Goal: Task Accomplishment & Management: Manage account settings

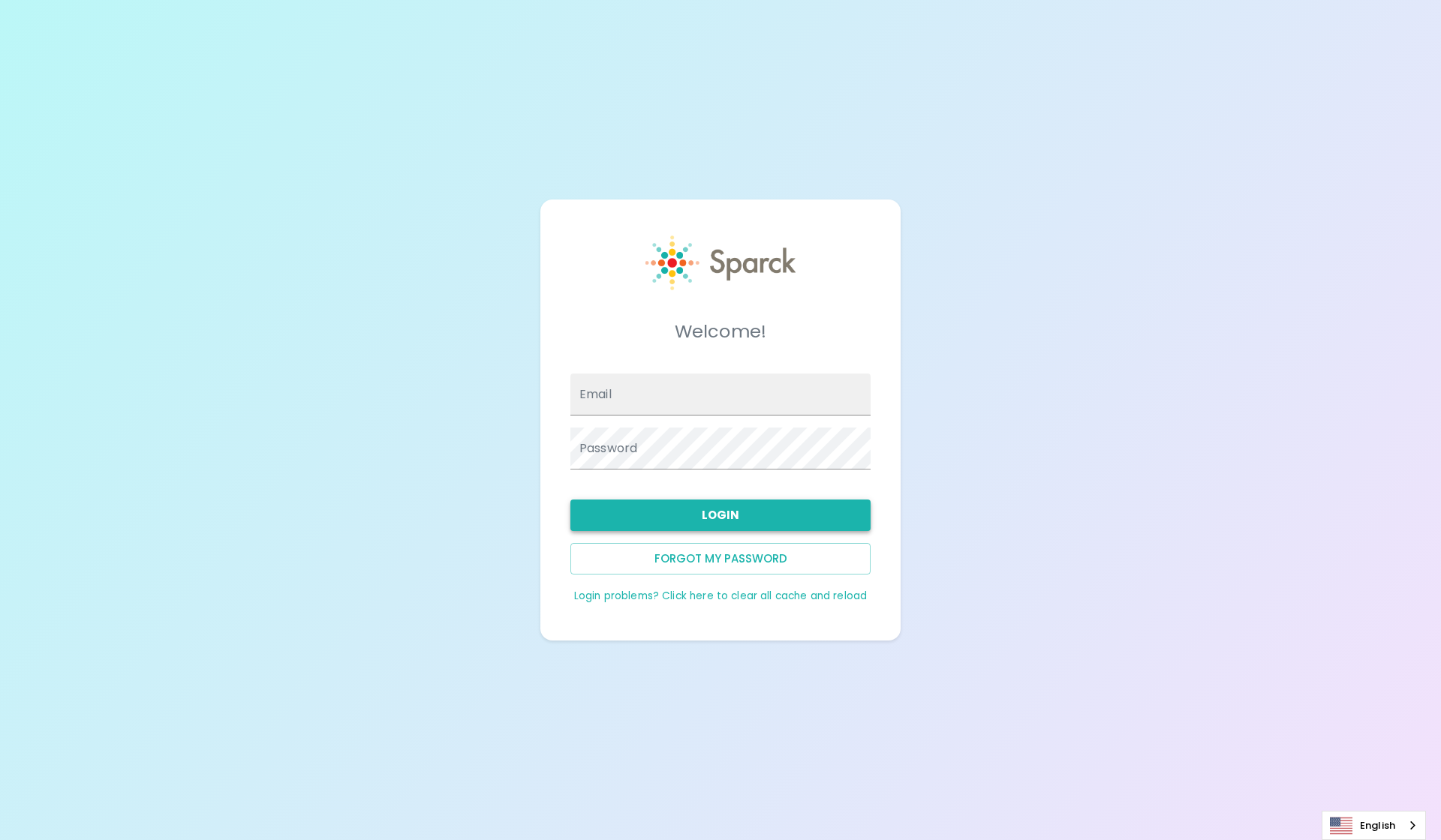
type input "Blopez@SFBayCoffee.com"
click at [786, 509] on button "Login" at bounding box center [720, 516] width 300 height 32
